Goal: Task Accomplishment & Management: Use online tool/utility

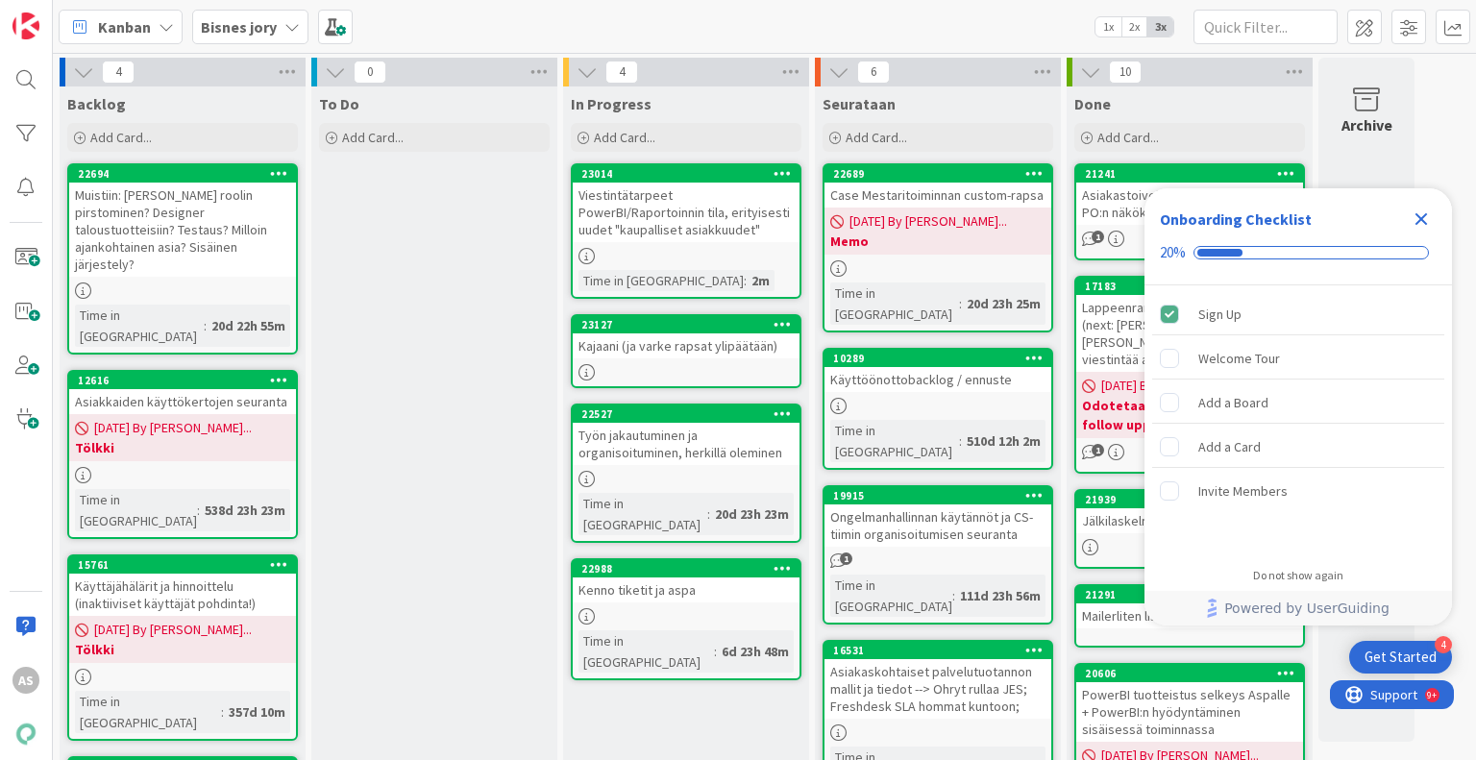
click at [1423, 218] on icon "Close Checklist" at bounding box center [1421, 219] width 12 height 12
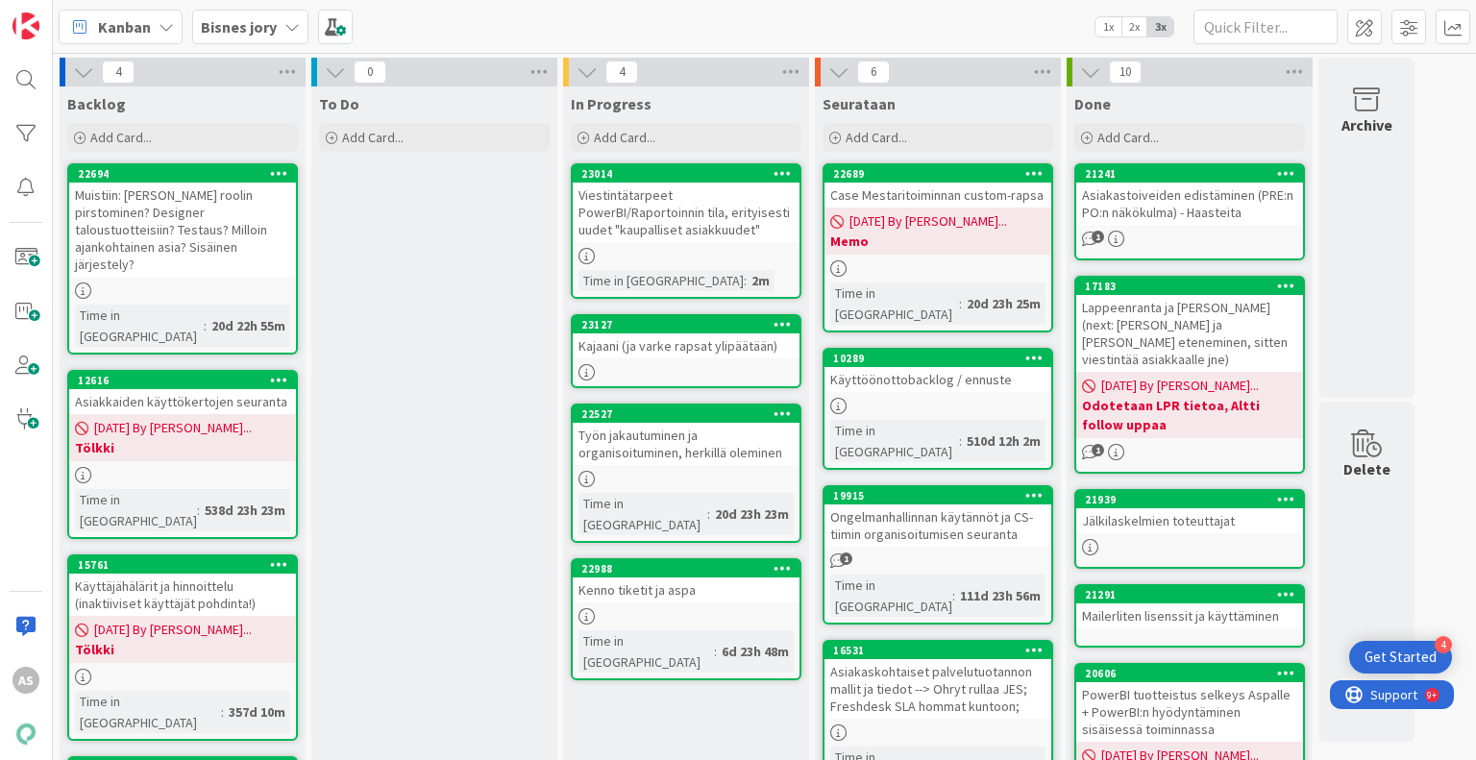
click at [672, 423] on div "Työn jakautuminen ja organisoituminen, herkillä oleminen" at bounding box center [686, 444] width 227 height 42
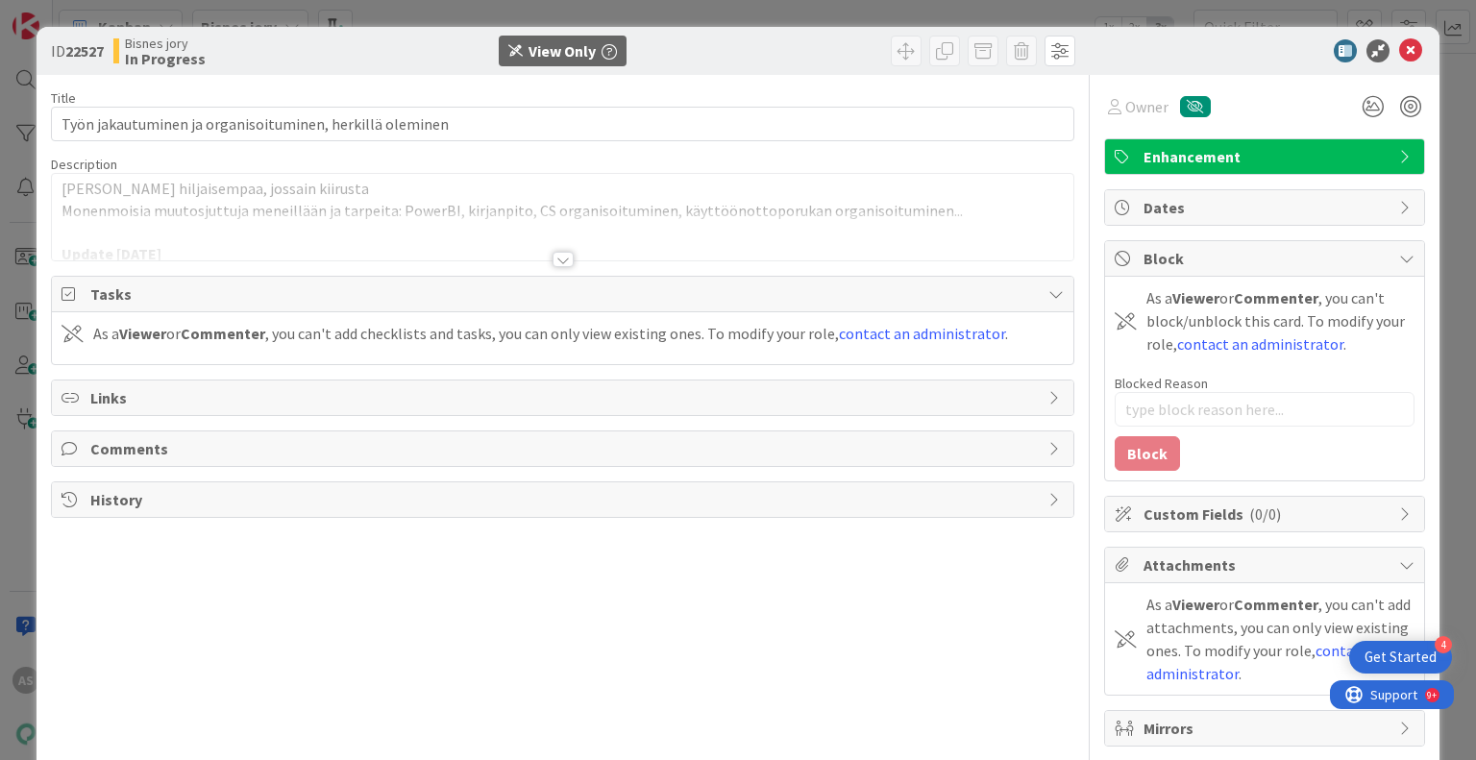
click at [553, 261] on div at bounding box center [562, 259] width 21 height 15
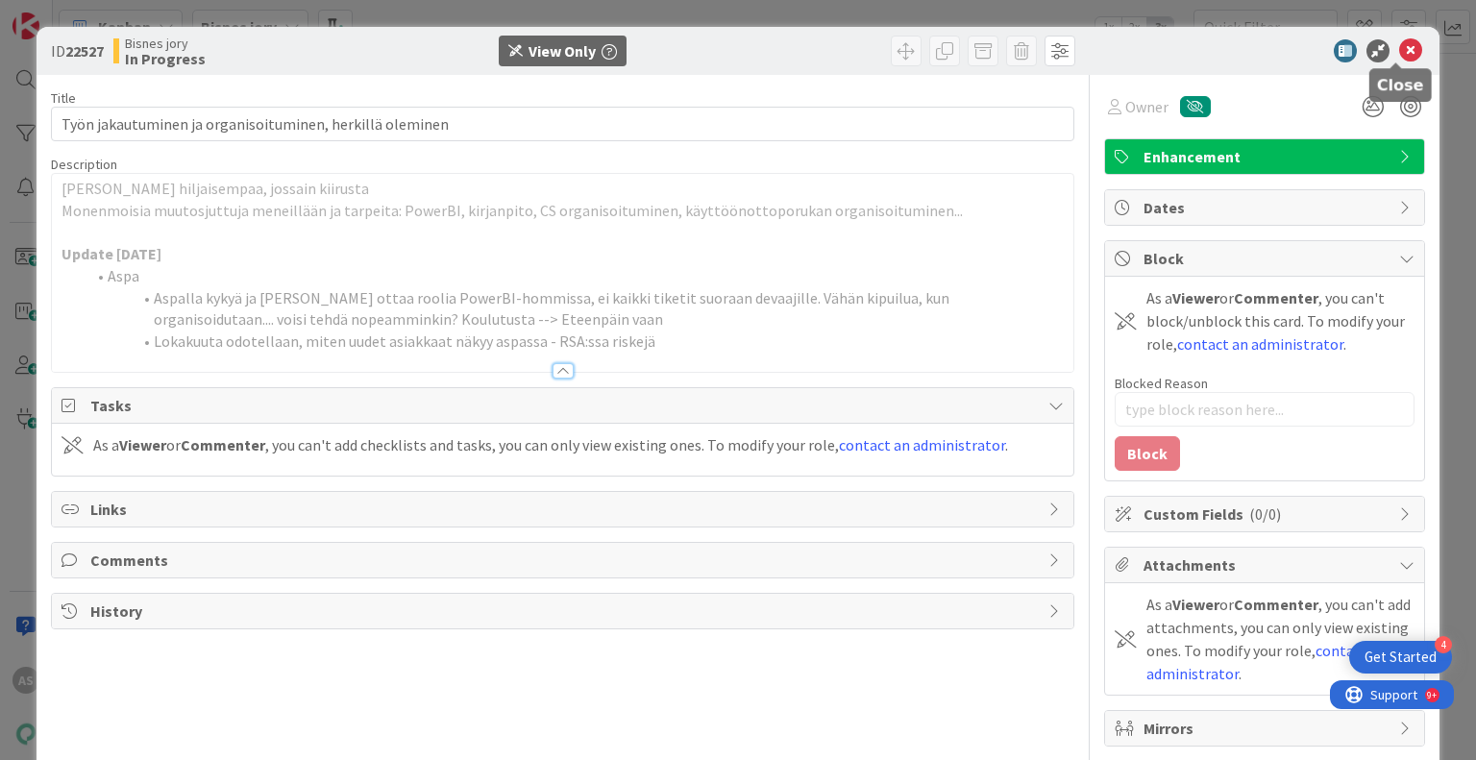
click at [1399, 61] on icon at bounding box center [1410, 50] width 23 height 23
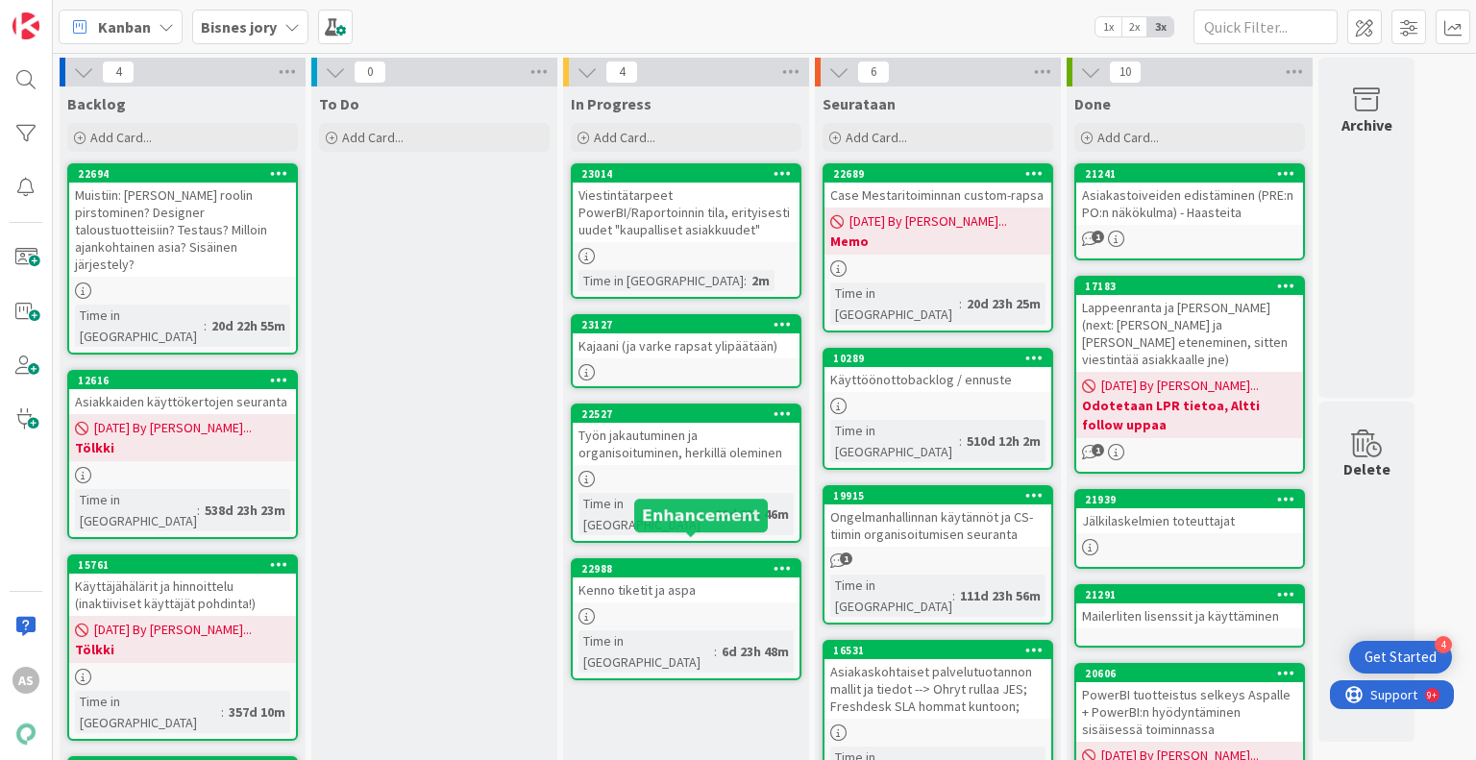
click at [700, 562] on div "22988" at bounding box center [690, 568] width 218 height 13
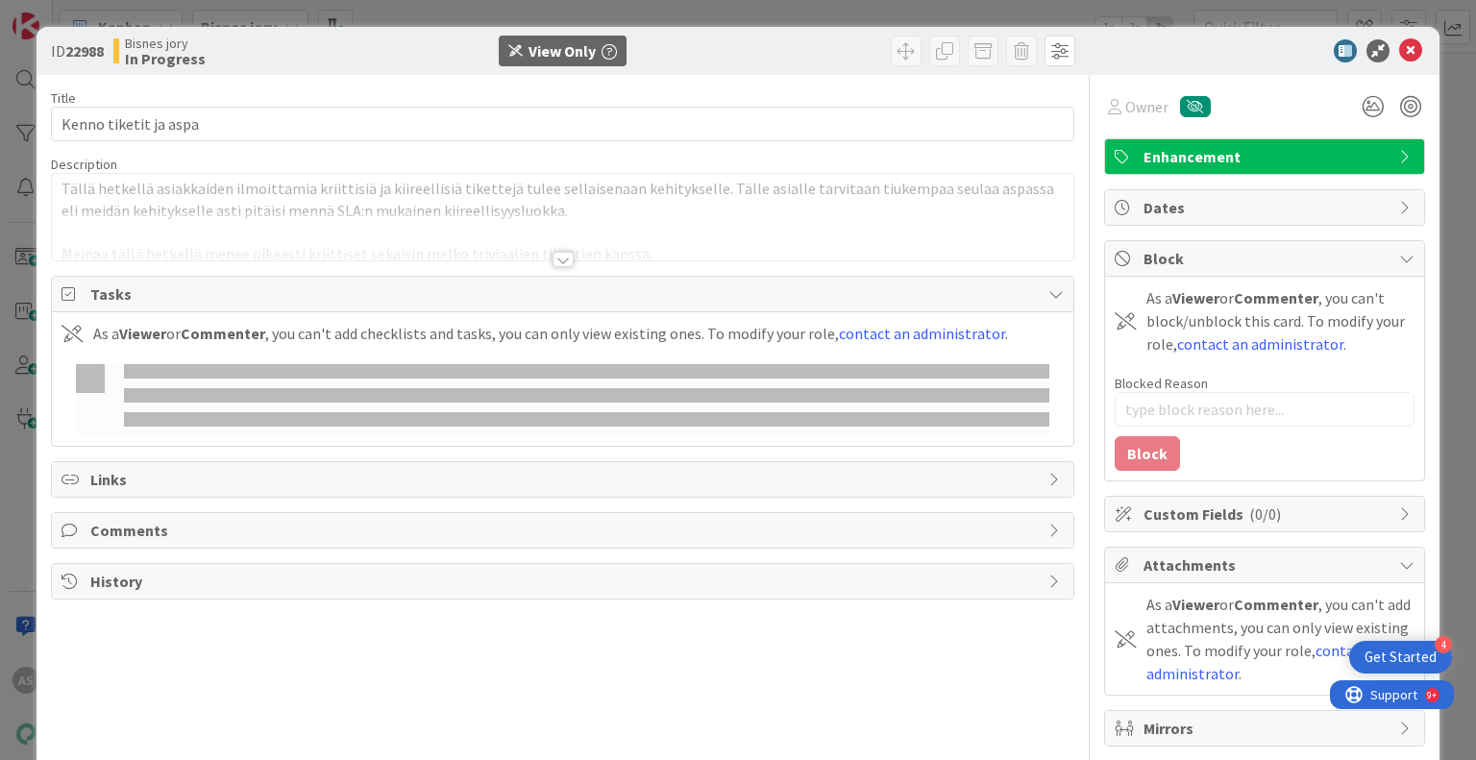
type textarea "x"
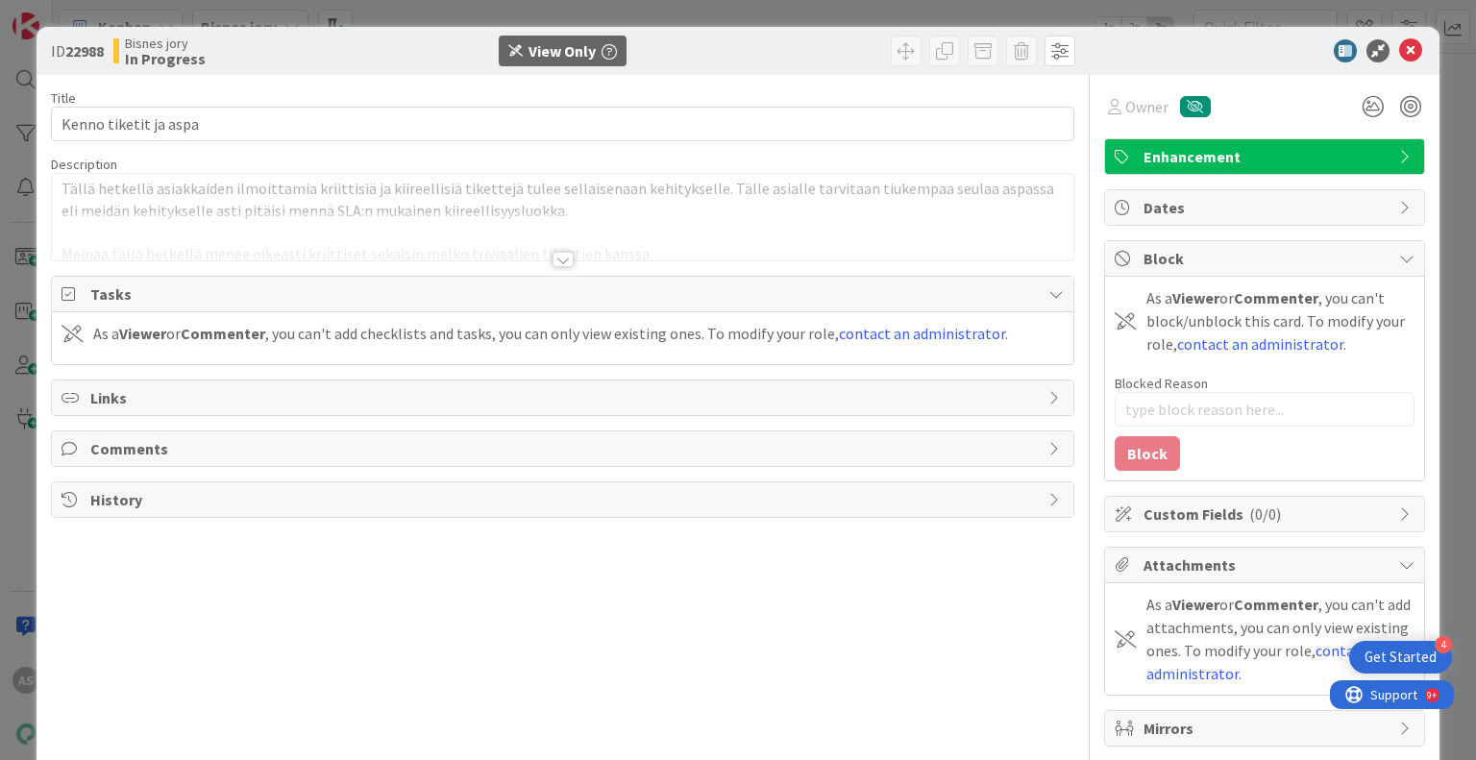
click at [553, 249] on div at bounding box center [562, 235] width 1020 height 49
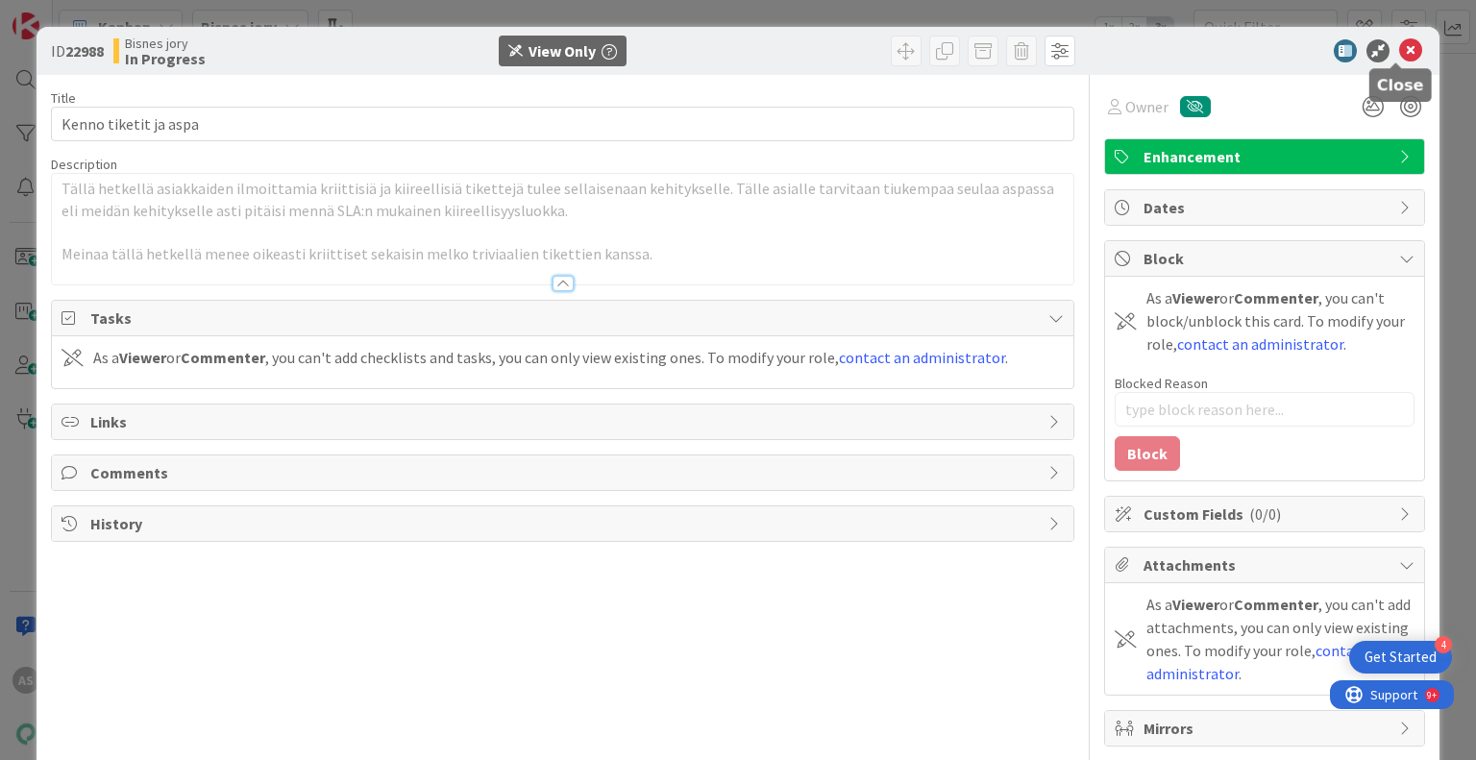
drag, startPoint x: 1397, startPoint y: 55, endPoint x: 1149, endPoint y: 3, distance: 253.3
click at [1399, 55] on icon at bounding box center [1410, 50] width 23 height 23
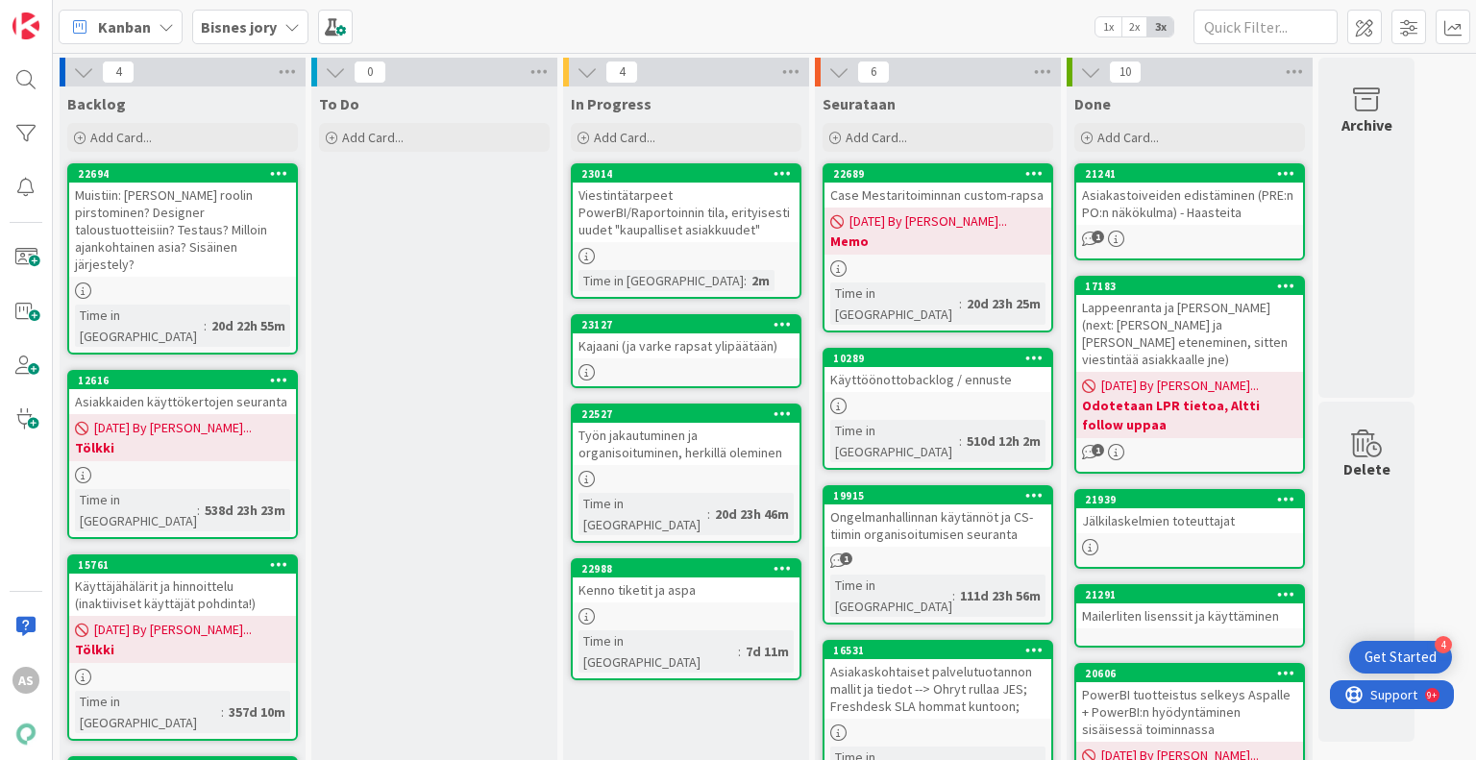
click at [348, 217] on div "To Do Add Card..." at bounding box center [434, 751] width 246 height 1331
click at [405, 281] on div "To Do Add Card..." at bounding box center [434, 751] width 246 height 1331
